Goal: Task Accomplishment & Management: Complete application form

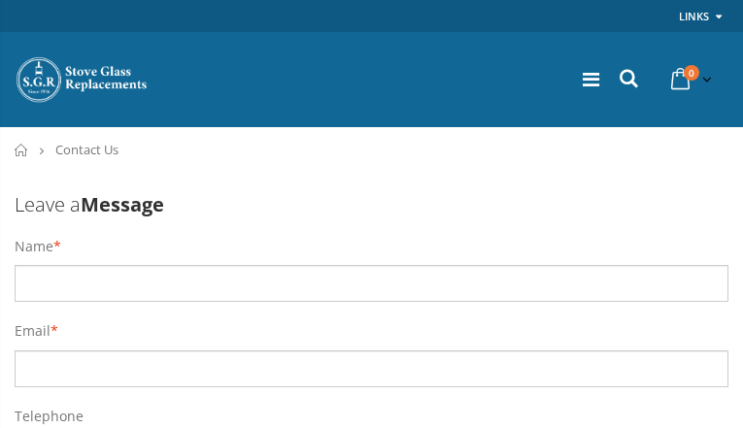
type input "cwTswIZyi"
type input "[EMAIL_ADDRESS][DOMAIN_NAME]"
type input "2143755277"
type input "SBURUVchgMyVKolA"
type input "[EMAIL_ADDRESS][DOMAIN_NAME]"
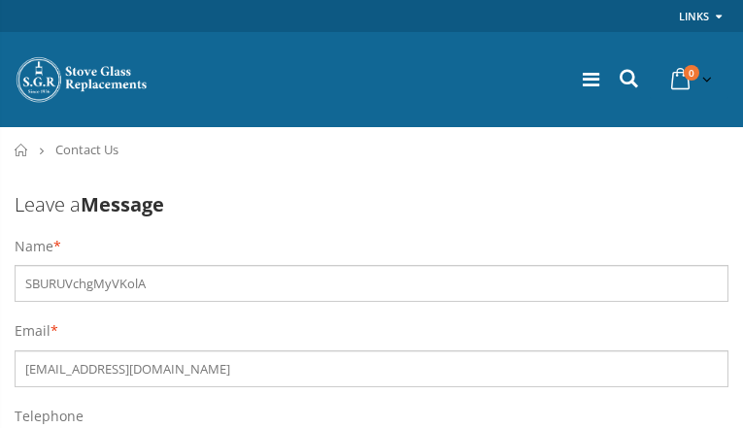
type input "6186972843"
